Goal: Task Accomplishment & Management: Manage account settings

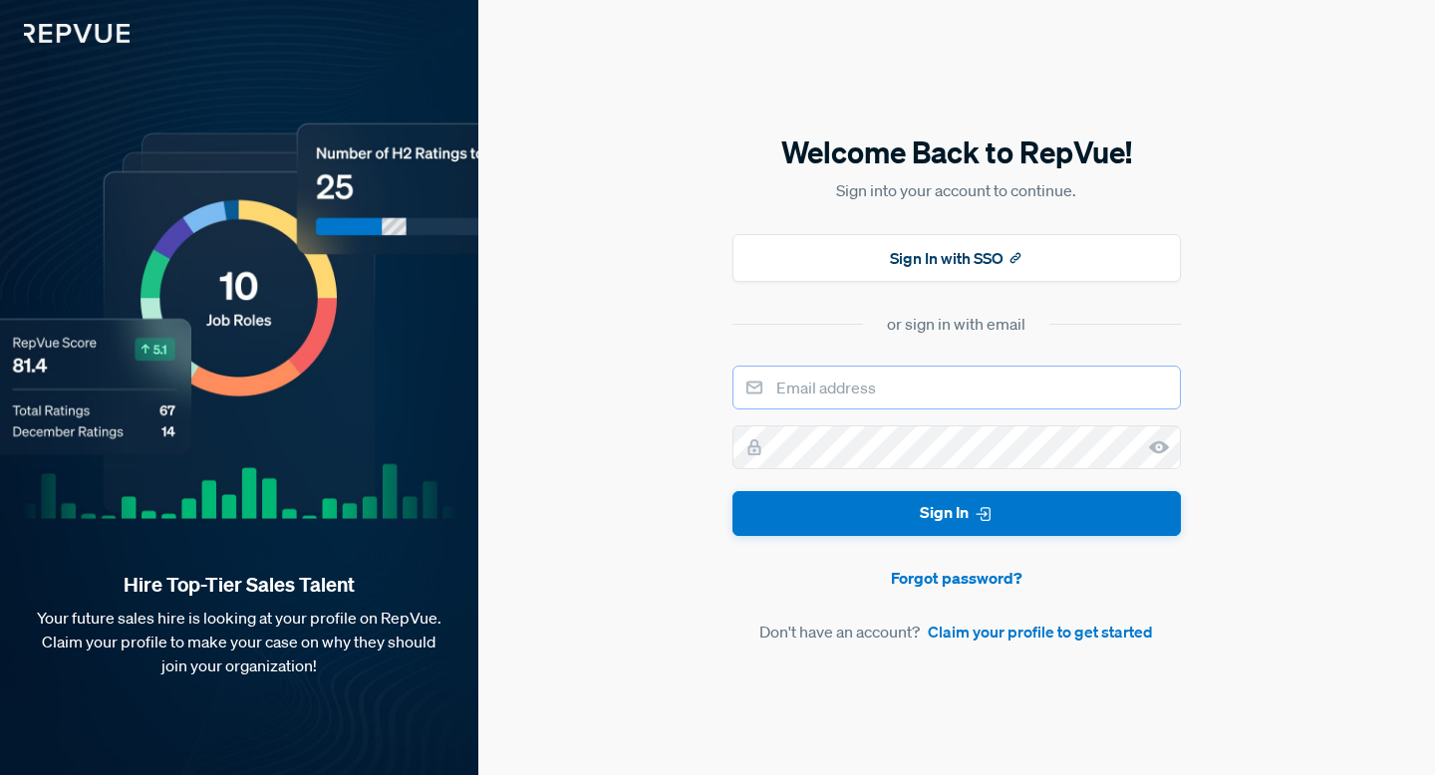
click at [937, 393] on input "email" at bounding box center [956, 388] width 448 height 44
click at [949, 586] on link "Forgot password?" at bounding box center [956, 578] width 448 height 24
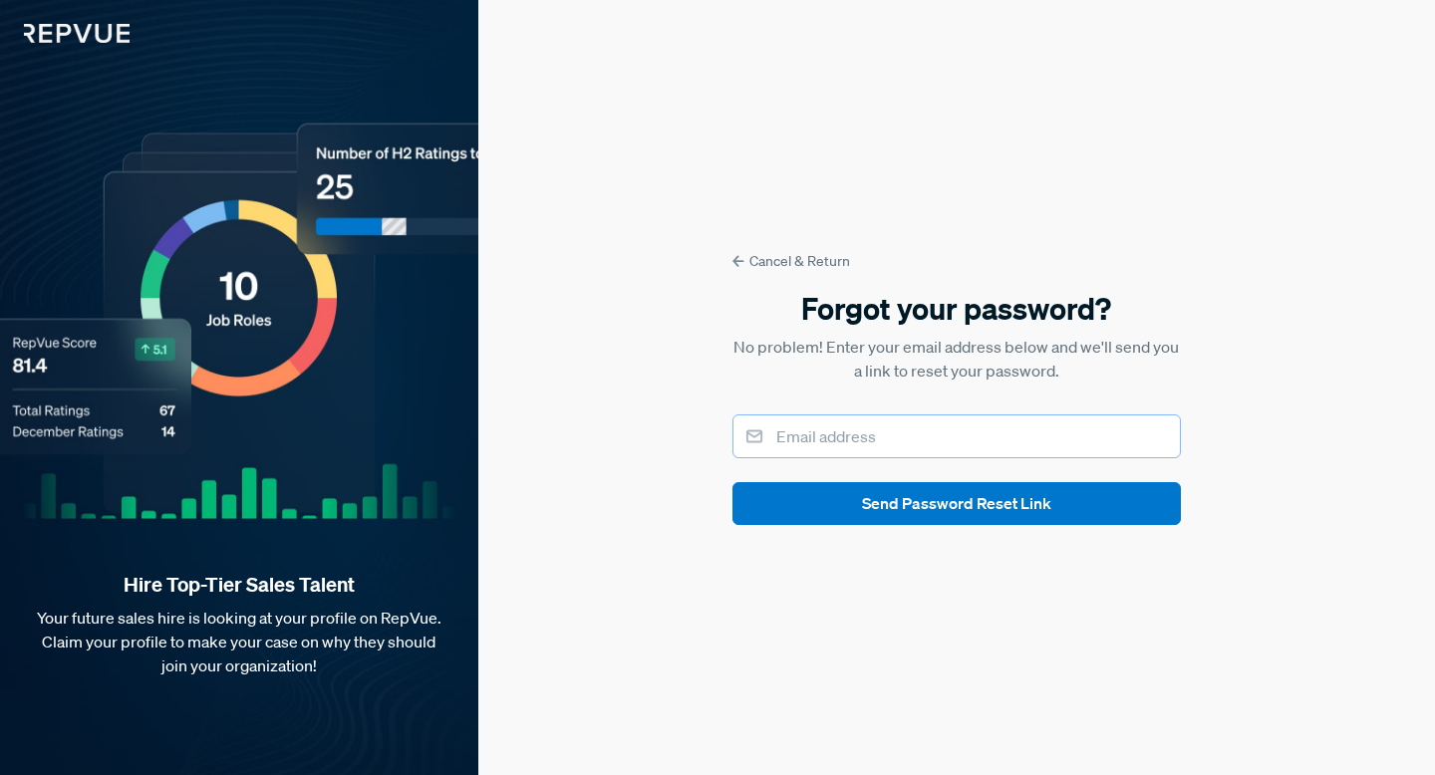
click at [859, 442] on input "email" at bounding box center [956, 437] width 448 height 44
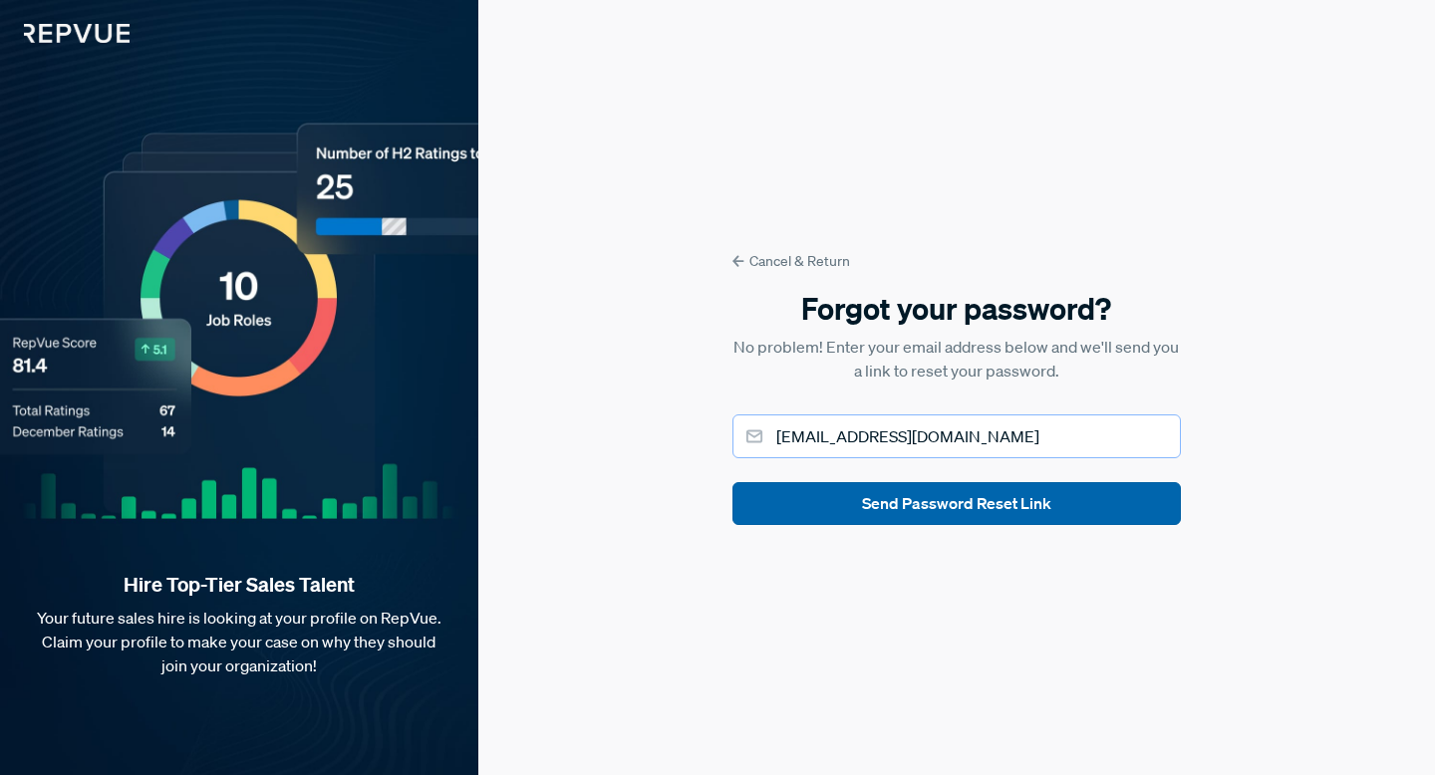
type input "[EMAIL_ADDRESS][DOMAIN_NAME]"
click at [960, 510] on button "Send Password Reset Link" at bounding box center [956, 503] width 448 height 43
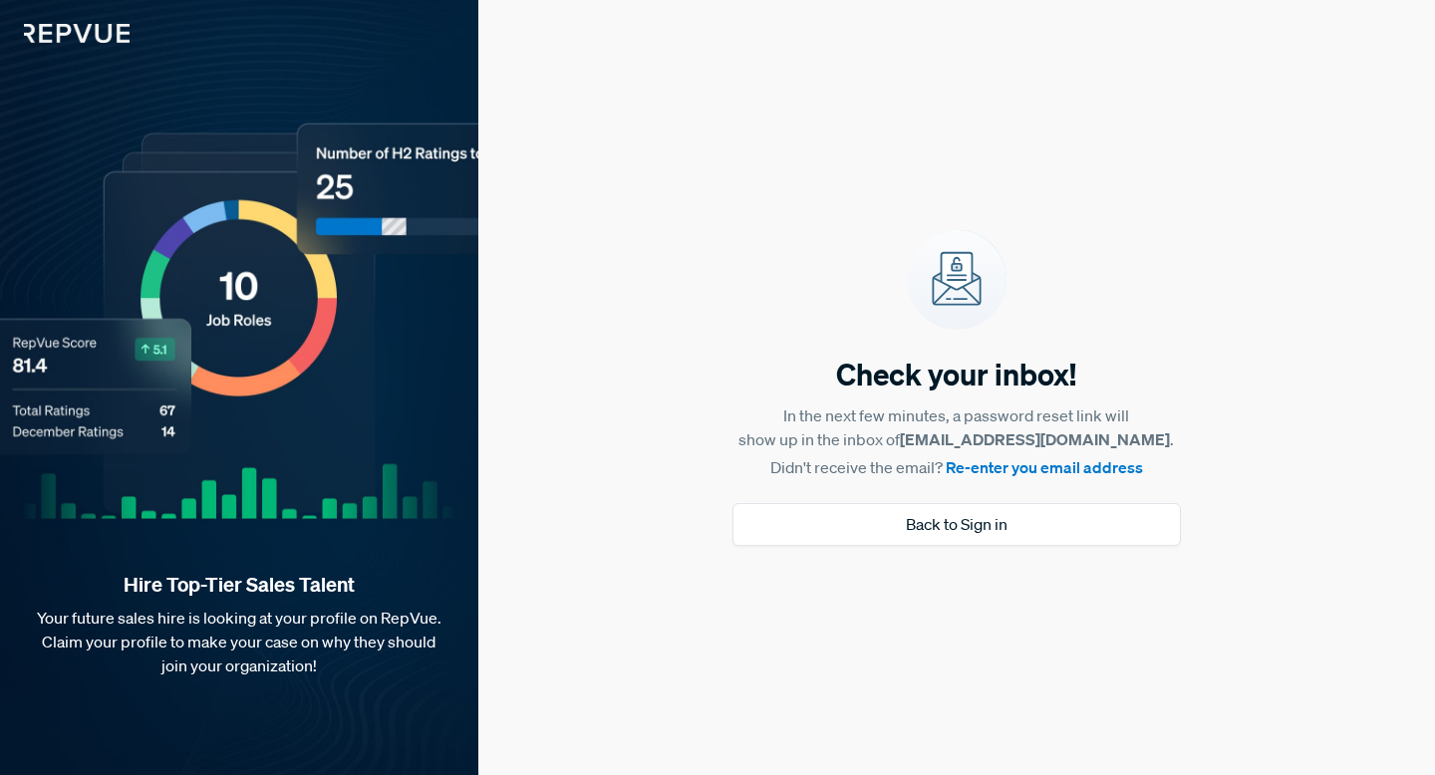
click at [104, 41] on img at bounding box center [65, 21] width 130 height 43
